Goal: Transaction & Acquisition: Book appointment/travel/reservation

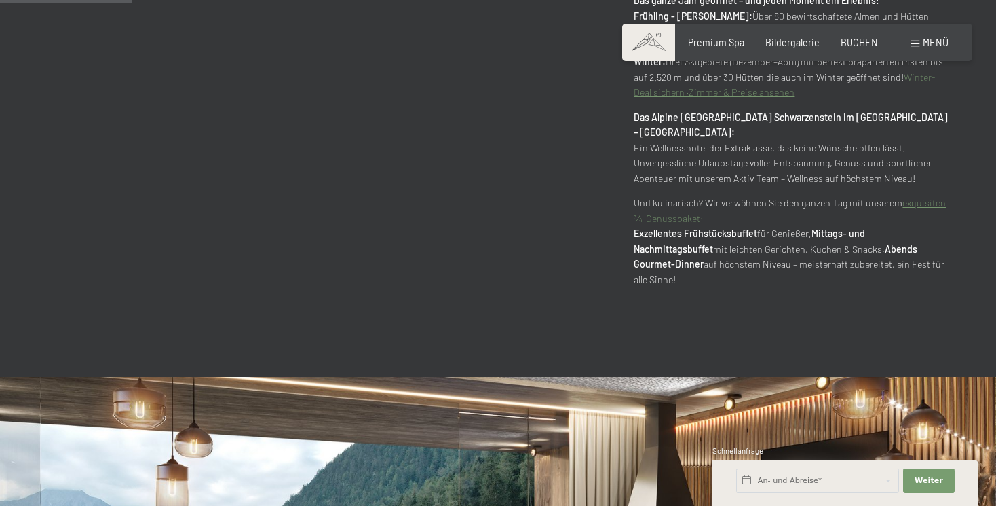
scroll to position [953, 0]
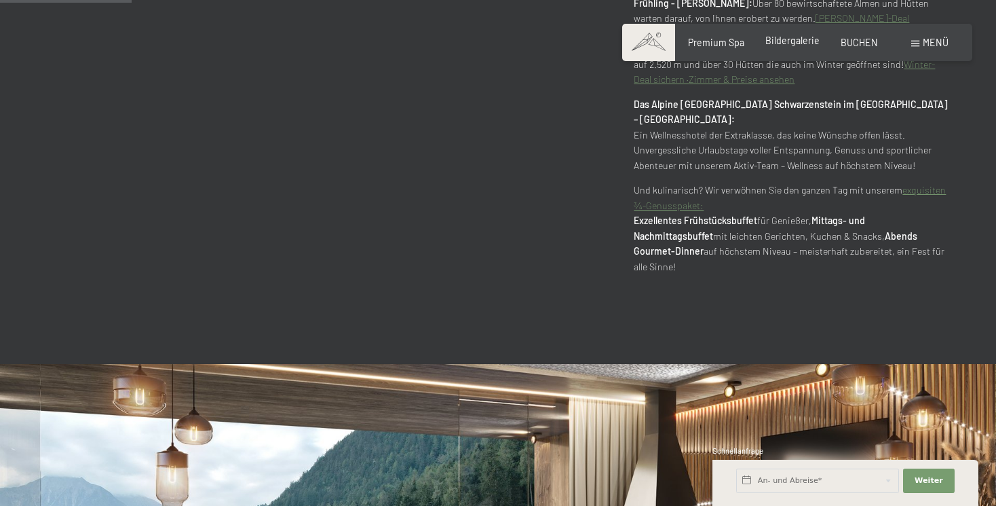
click at [787, 46] on span "Bildergalerie" at bounding box center [792, 41] width 54 height 12
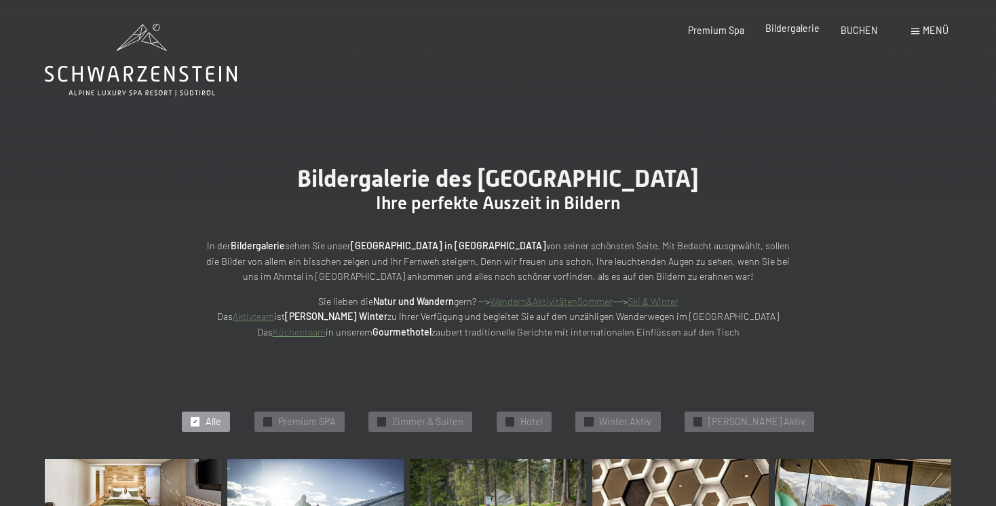
click at [806, 27] on span "Bildergalerie" at bounding box center [792, 28] width 54 height 12
click at [858, 30] on span "BUCHEN" at bounding box center [859, 28] width 37 height 12
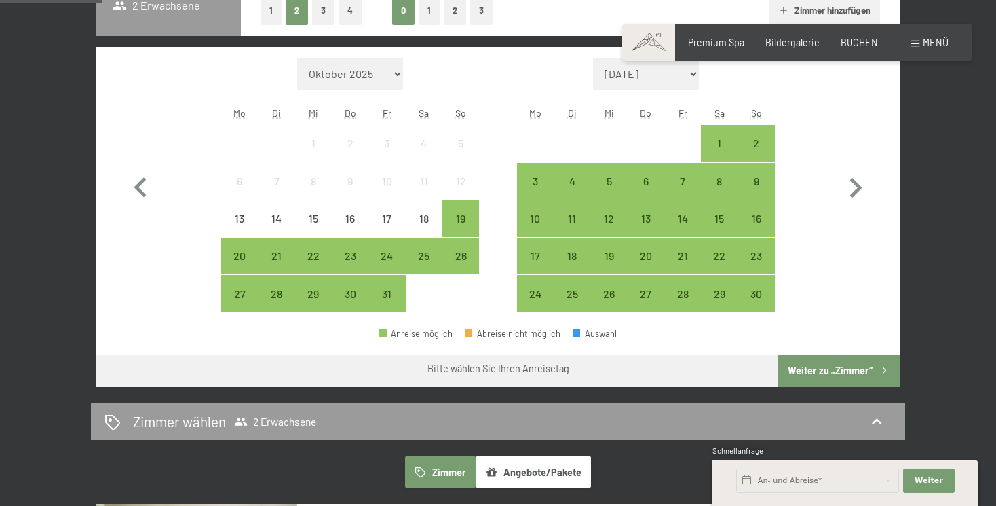
scroll to position [349, 0]
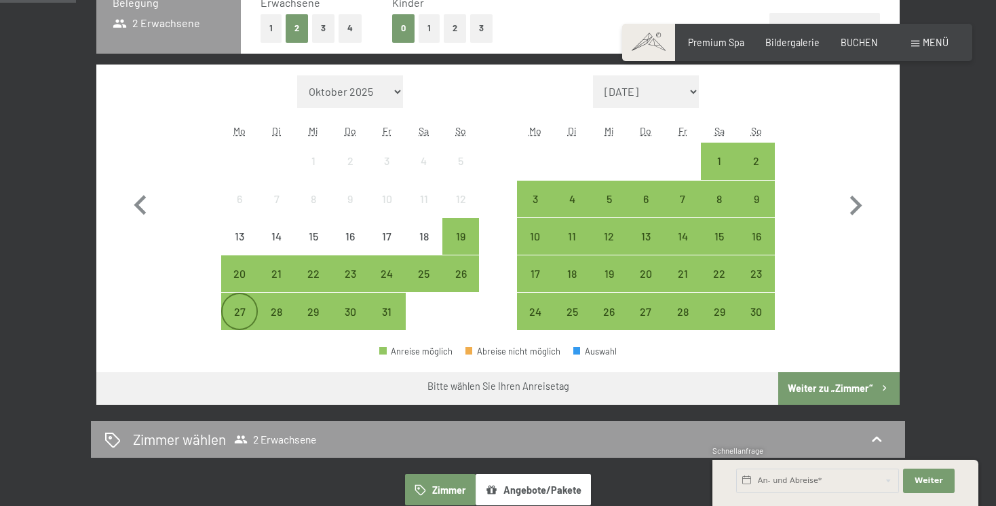
click at [235, 311] on div "27" at bounding box center [240, 323] width 34 height 34
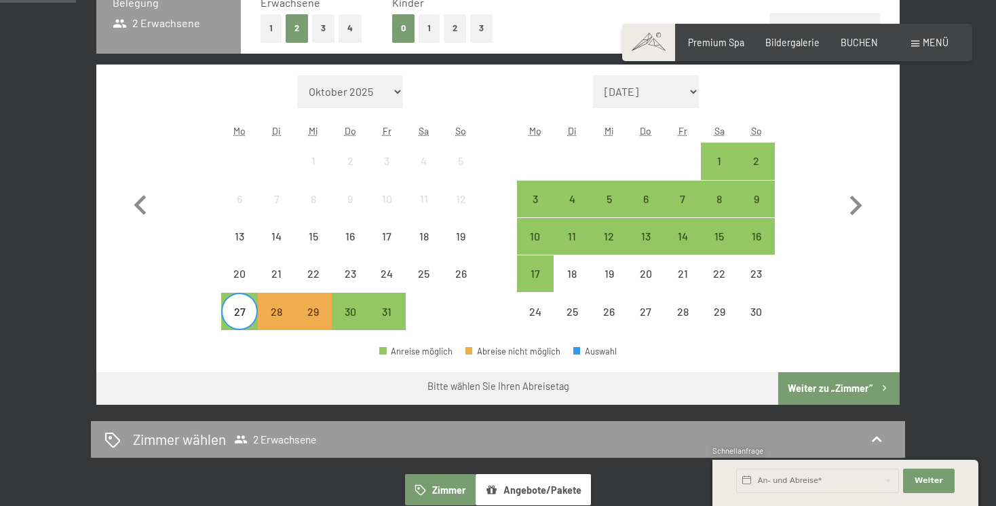
click at [410, 311] on div at bounding box center [424, 310] width 37 height 37
click at [383, 312] on div "31" at bounding box center [387, 323] width 34 height 34
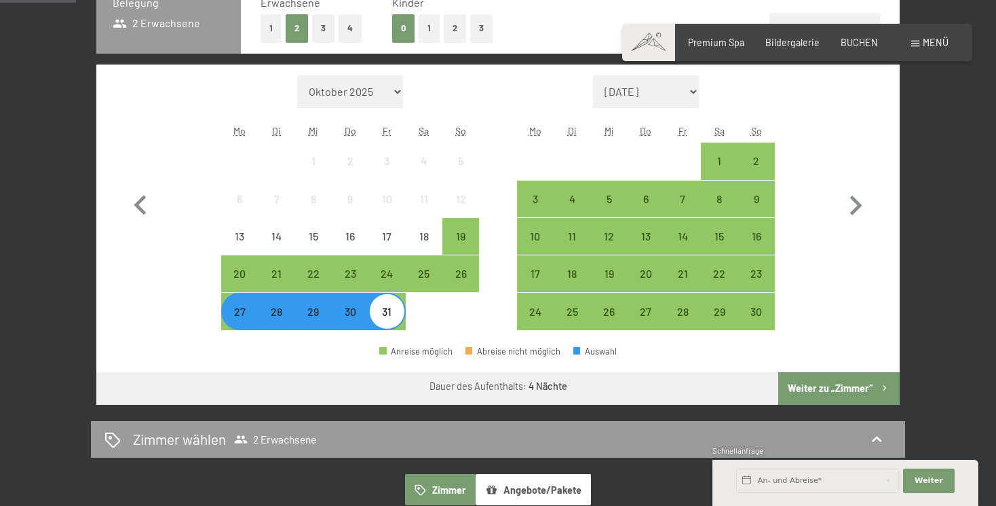
click at [854, 400] on button "Weiter zu „Zimmer“" at bounding box center [838, 388] width 121 height 33
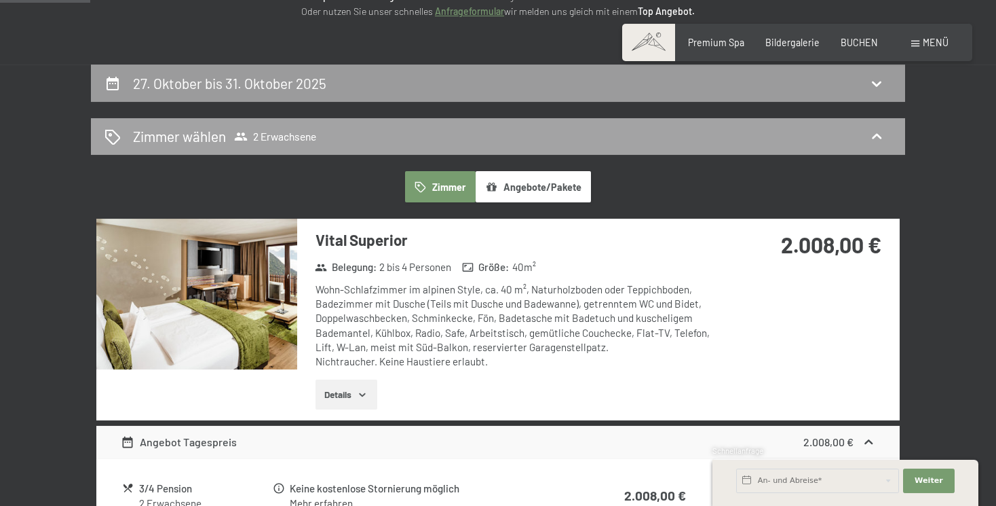
scroll to position [222, 0]
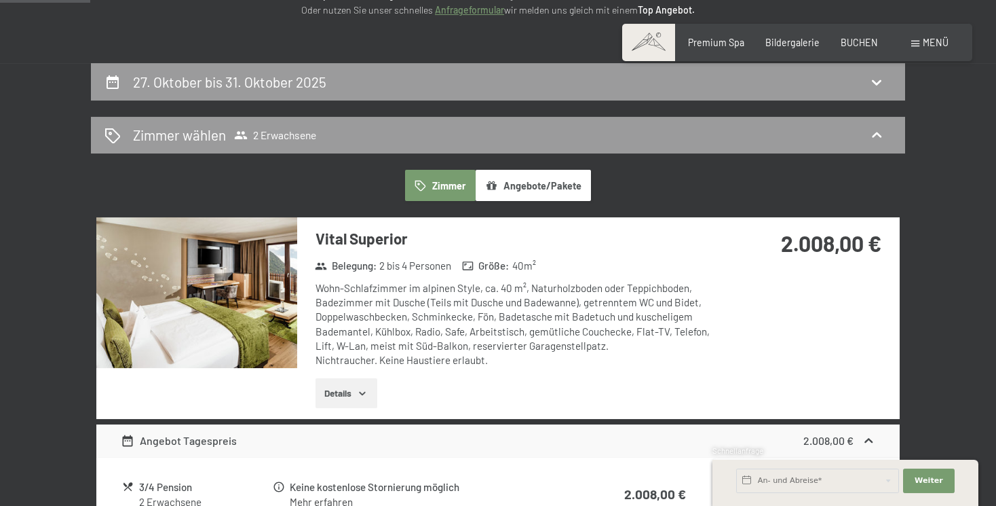
click at [528, 184] on button "Angebote/Pakete" at bounding box center [533, 185] width 115 height 31
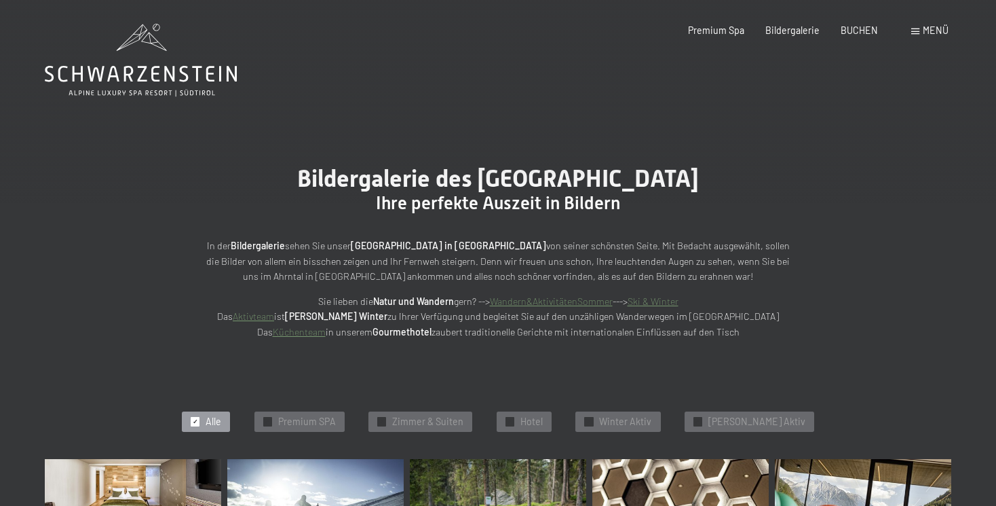
click at [871, 37] on div "BUCHEN" at bounding box center [859, 31] width 37 height 14
click at [860, 28] on span "BUCHEN" at bounding box center [859, 28] width 37 height 12
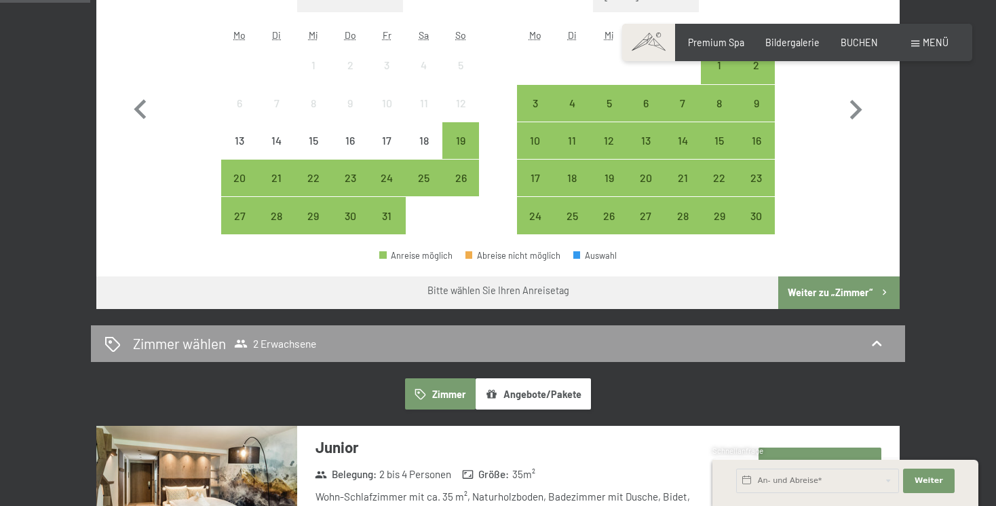
scroll to position [449, 0]
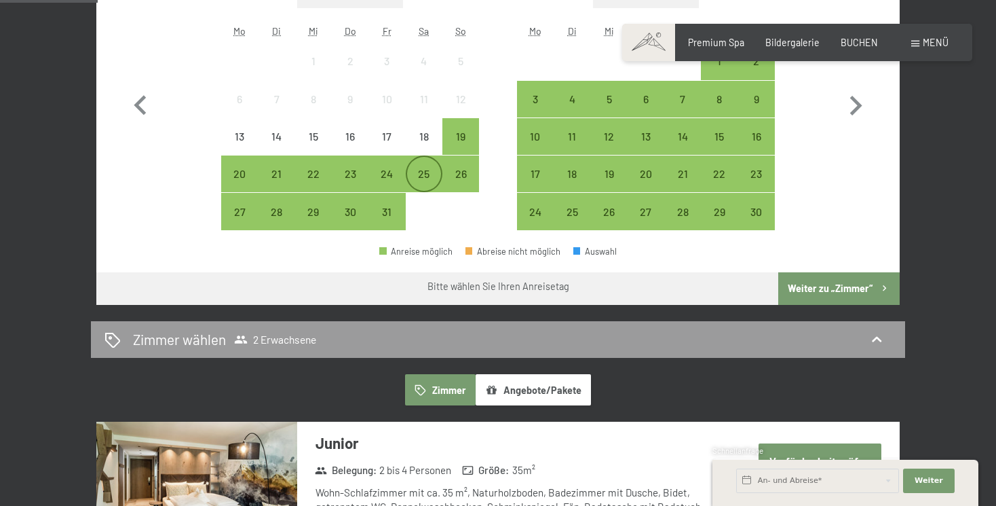
click at [434, 172] on div "25" at bounding box center [424, 185] width 34 height 34
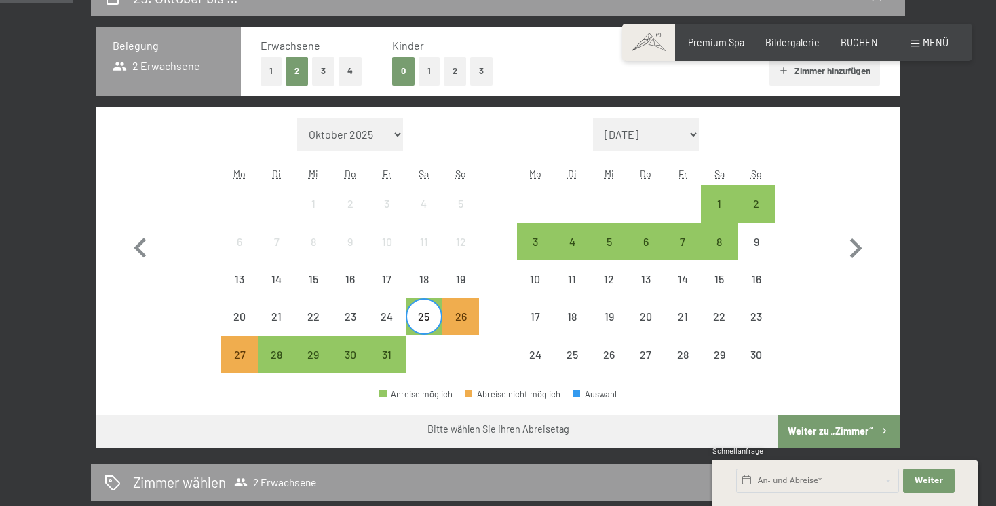
scroll to position [281, 0]
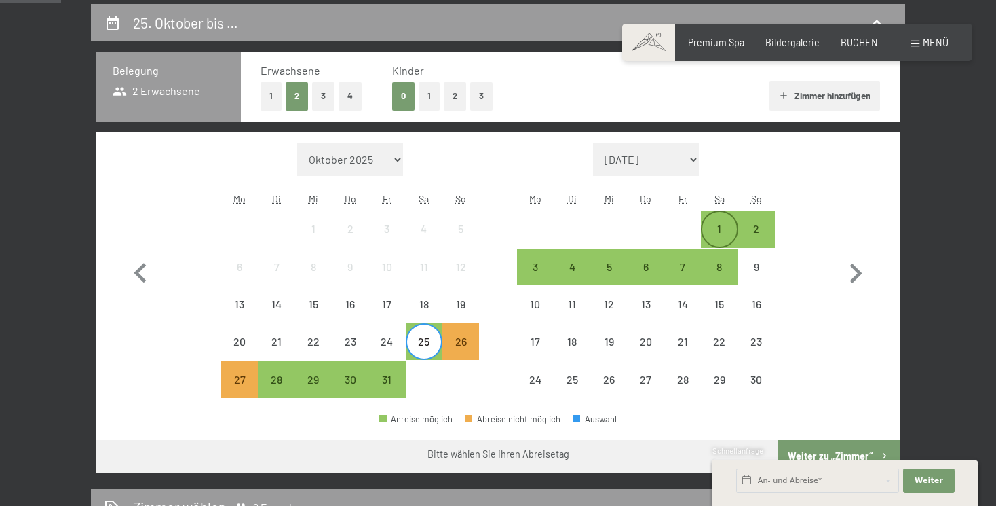
click at [708, 221] on div "1" at bounding box center [719, 229] width 34 height 34
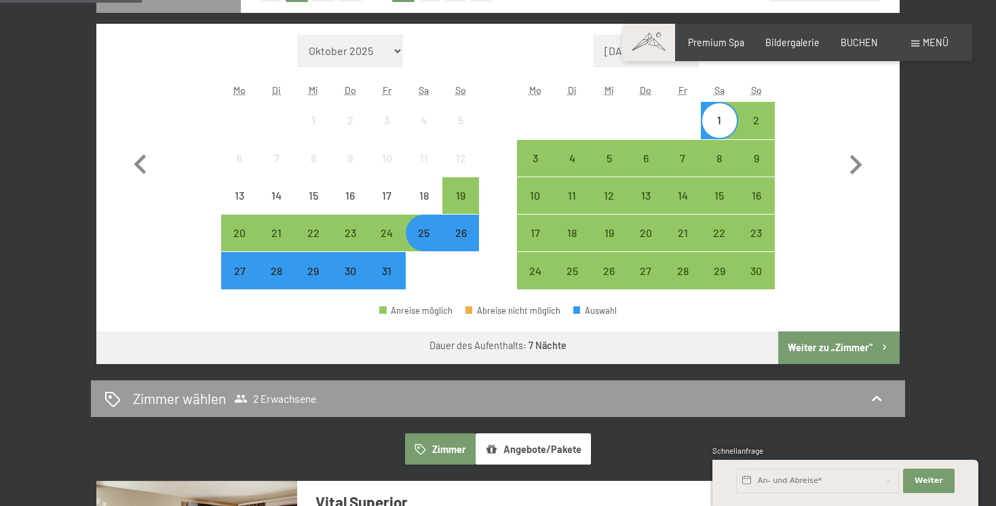
click at [828, 362] on button "Weiter zu „Zimmer“" at bounding box center [838, 347] width 121 height 33
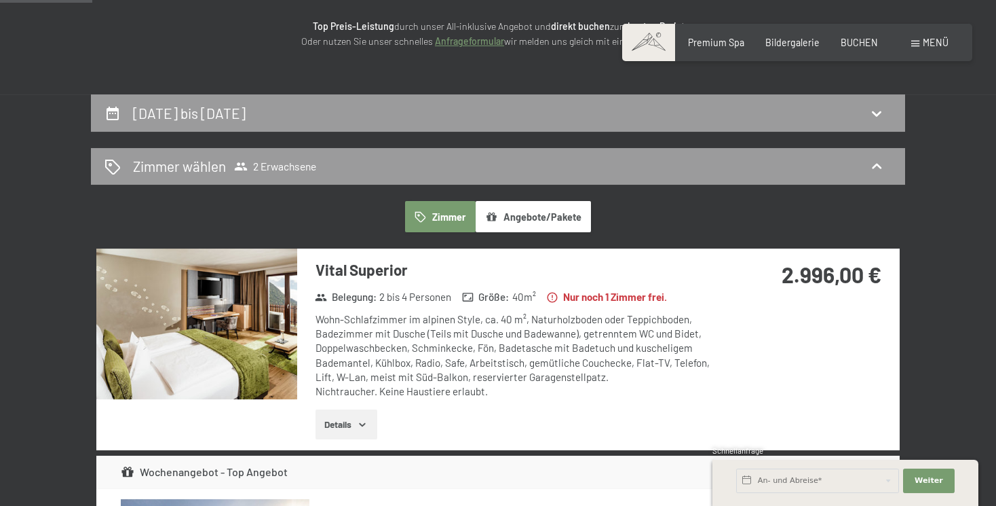
scroll to position [141, 0]
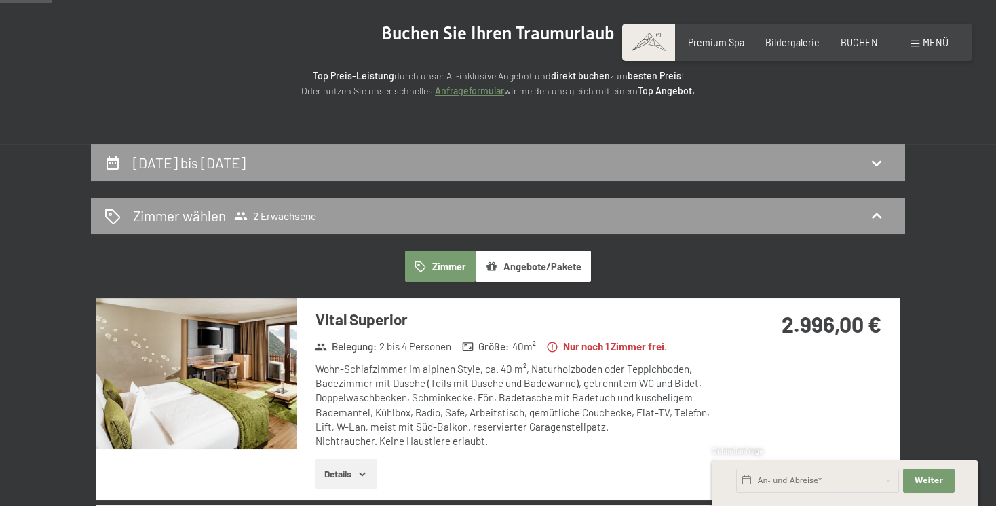
click at [527, 266] on button "Angebote/Pakete" at bounding box center [533, 265] width 115 height 31
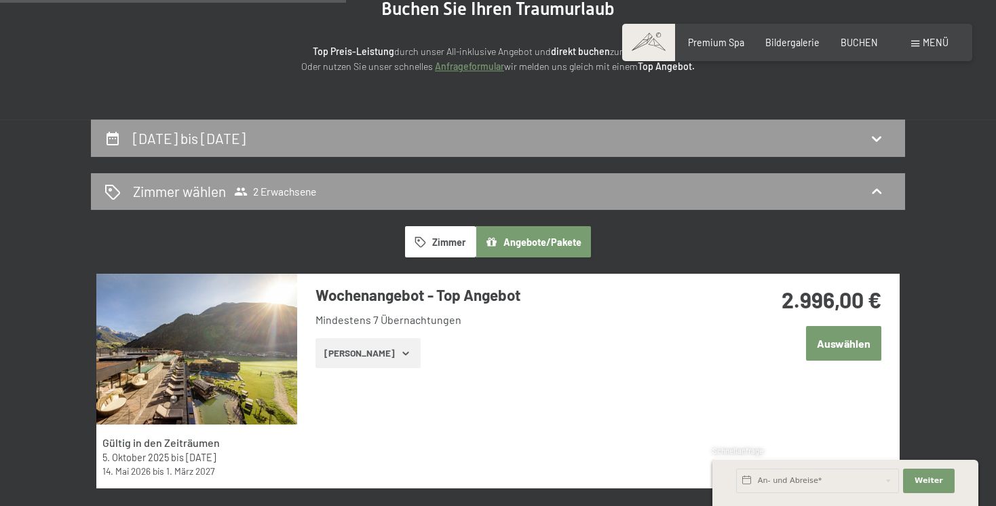
scroll to position [0, 0]
